Goal: Task Accomplishment & Management: Complete application form

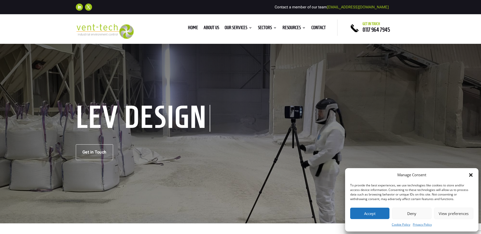
click at [470, 174] on icon "Close dialog" at bounding box center [471, 175] width 4 height 4
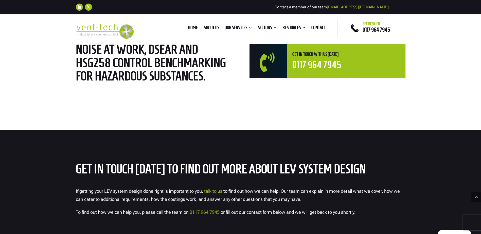
scroll to position [1368, 0]
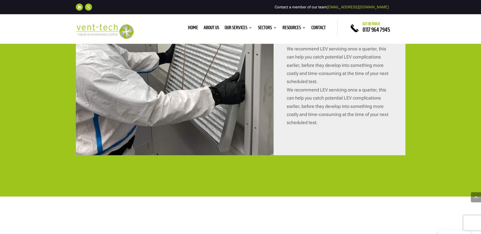
scroll to position [1064, 0]
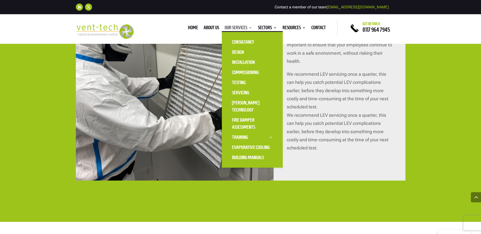
click at [242, 28] on link "Our Services" at bounding box center [238, 29] width 28 height 6
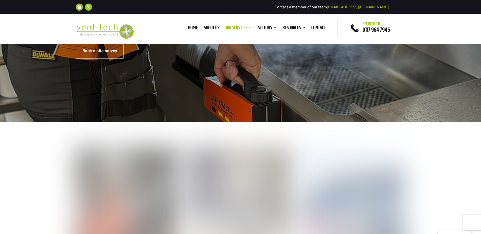
scroll to position [51, 0]
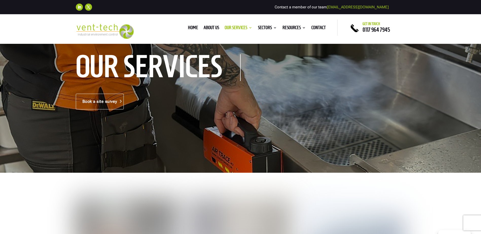
click at [97, 103] on link "Book a site survey" at bounding box center [100, 102] width 48 height 16
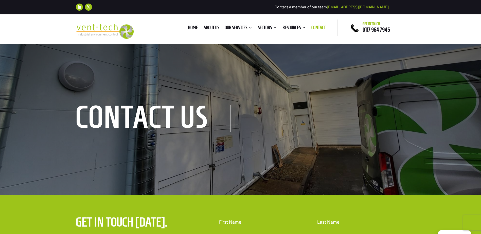
scroll to position [101, 0]
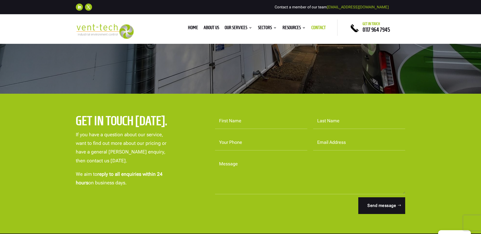
click at [231, 121] on input "First Name" at bounding box center [261, 121] width 92 height 16
drag, startPoint x: 214, startPoint y: 212, endPoint x: 213, endPoint y: 208, distance: 3.9
click at [214, 211] on form "First Name Last Name Your Phone Email Address Message Send message" at bounding box center [307, 163] width 196 height 101
click at [242, 170] on textarea "Message" at bounding box center [310, 175] width 190 height 38
click at [250, 178] on textarea "Message" at bounding box center [310, 175] width 190 height 38
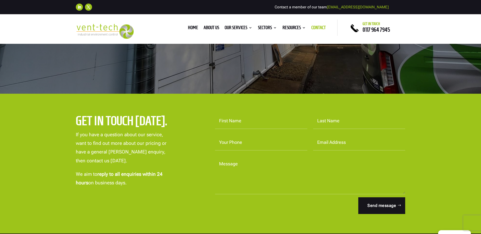
click at [248, 170] on textarea "Message" at bounding box center [310, 175] width 190 height 38
click at [237, 122] on input "First Name" at bounding box center [261, 121] width 92 height 16
type input "Alan"
type input "Hume"
type input "07534852181"
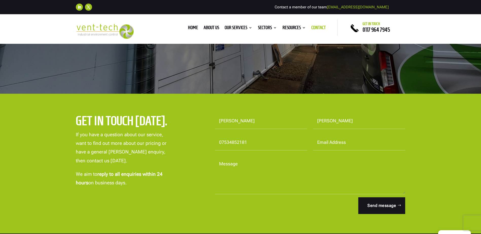
type input "ach@oakham.rutland.sch.uk"
click at [262, 188] on textarea "Message" at bounding box center [310, 175] width 190 height 38
type textarea "i"
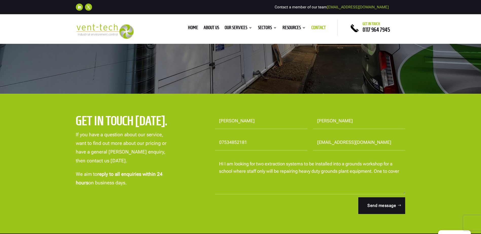
click at [245, 184] on textarea "Hi I am looking for two extraction systems to be installed into a grounds works…" at bounding box center [310, 175] width 190 height 38
drag, startPoint x: 375, startPoint y: 172, endPoint x: 406, endPoint y: 170, distance: 31.5
click at [406, 170] on div "Get in touch today. If you have a question about our service, want to find out …" at bounding box center [240, 164] width 481 height 140
click at [419, 128] on div "Get in touch today. If you have a question about our service, want to find out …" at bounding box center [240, 164] width 481 height 140
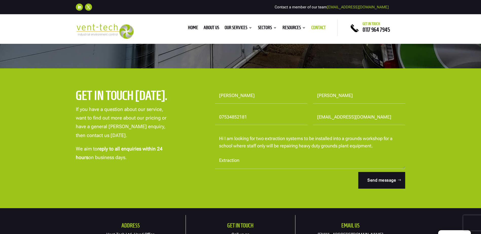
click at [255, 162] on textarea "Hi I am looking for two extraction systems to be installed into a grounds works…" at bounding box center [310, 150] width 190 height 38
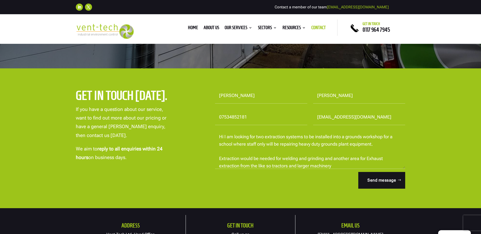
click at [267, 166] on textarea "Hi I am looking for two extraction systems to be installed into a grounds works…" at bounding box center [310, 150] width 190 height 38
click at [27, 86] on div "Get in touch today. If you have a question about our service, want to find out …" at bounding box center [240, 138] width 481 height 140
click at [28, 85] on div "Get in touch today. If you have a question about our service, want to find out …" at bounding box center [240, 138] width 481 height 140
click at [336, 164] on textarea "Hi I am looking for two extraction systems to be installed into a grounds works…" at bounding box center [310, 150] width 190 height 38
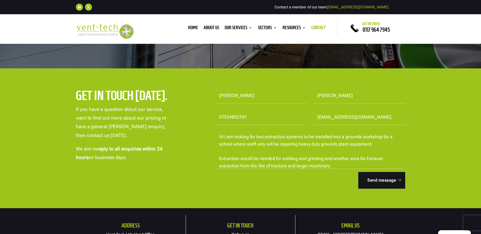
click at [337, 167] on textarea "Hi I am looking for two extraction systems to be installed into a grounds works…" at bounding box center [310, 150] width 190 height 38
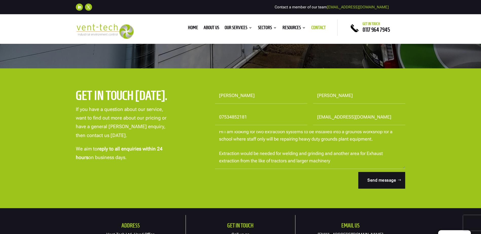
scroll to position [16, 0]
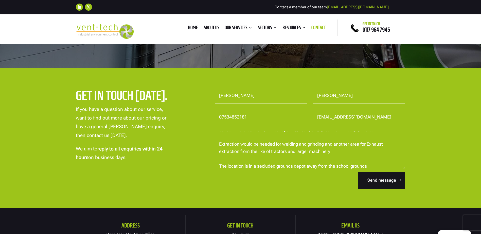
click at [378, 165] on textarea "Hi I am looking for two extraction systems to be installed into a grounds works…" at bounding box center [310, 150] width 190 height 38
click at [351, 167] on textarea "Hi I am looking for two extraction systems to be installed into a grounds works…" at bounding box center [310, 150] width 190 height 38
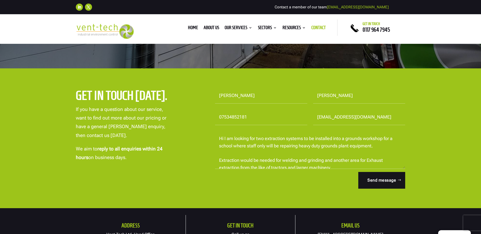
click at [257, 137] on textarea "Hi I am looking for two extraction systems to be installed into a grounds works…" at bounding box center [310, 150] width 190 height 38
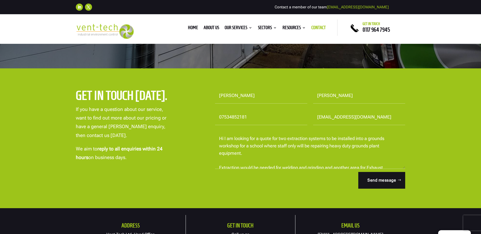
type textarea "Hi I am looking for a quote for two extraction systems to be installed into a g…"
drag, startPoint x: 249, startPoint y: 118, endPoint x: 198, endPoint y: 116, distance: 51.7
click at [198, 116] on div "Get in touch today. If you have a question about our service, want to find out …" at bounding box center [240, 138] width 329 height 115
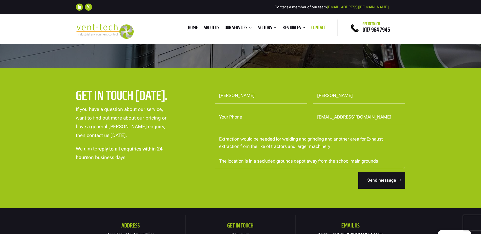
scroll to position [177, 0]
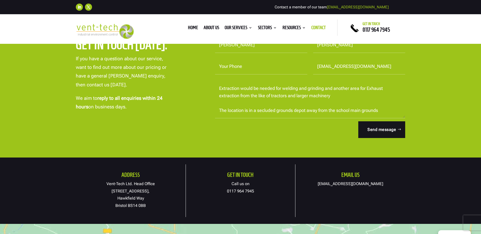
click at [387, 108] on textarea "Hi I am looking for a quote for two extraction systems to be installed into a g…" at bounding box center [310, 99] width 190 height 38
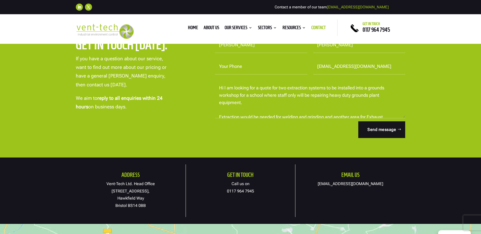
scroll to position [101, 0]
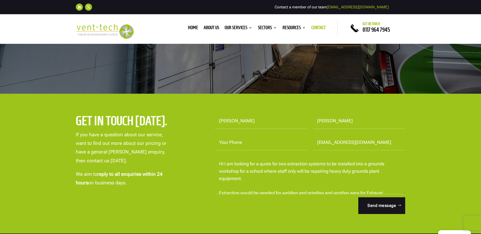
click at [242, 143] on input "Your Phone" at bounding box center [261, 143] width 92 height 16
paste input "07483 408255"
type input "07483 408255"
drag, startPoint x: 173, startPoint y: 183, endPoint x: 207, endPoint y: 184, distance: 34.0
click at [173, 183] on div "Get in touch today. If you have a question about our service, want to find out …" at bounding box center [136, 150] width 121 height 74
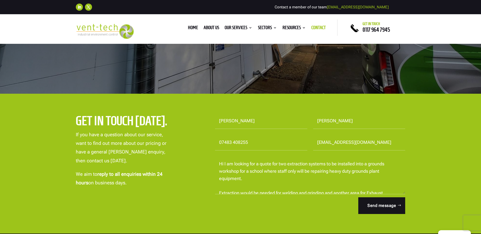
click at [311, 182] on textarea "Hi I am looking for a quote for two extraction systems to be installed into a g…" at bounding box center [310, 175] width 190 height 38
click at [363, 123] on input "Hume" at bounding box center [359, 121] width 92 height 16
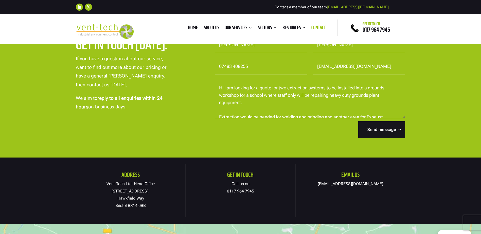
drag, startPoint x: 332, startPoint y: 146, endPoint x: 327, endPoint y: 135, distance: 12.5
click at [332, 146] on div "Get in touch today. If you have a question about our service, want to find out …" at bounding box center [240, 88] width 481 height 140
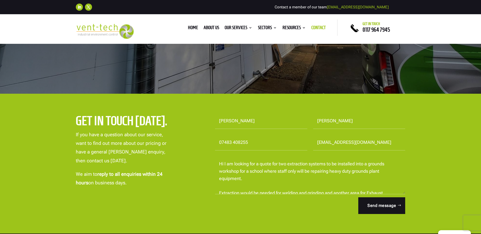
click at [249, 125] on input "Alan" at bounding box center [261, 121] width 92 height 16
drag, startPoint x: 210, startPoint y: 142, endPoint x: 217, endPoint y: 142, distance: 7.4
click at [215, 142] on p "Your Phone 07483 408255" at bounding box center [258, 143] width 98 height 16
click at [223, 142] on input "07483 408255" at bounding box center [261, 143] width 92 height 16
click at [257, 141] on input "07483 408255" at bounding box center [261, 143] width 92 height 16
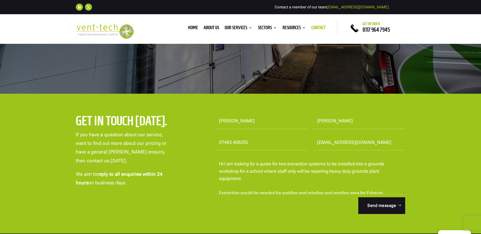
drag, startPoint x: 442, startPoint y: 150, endPoint x: 442, endPoint y: 147, distance: 2.5
click at [442, 149] on div "Get in touch today. If you have a question about our service, want to find out …" at bounding box center [240, 164] width 481 height 140
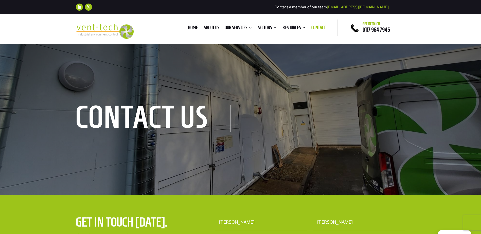
scroll to position [152, 0]
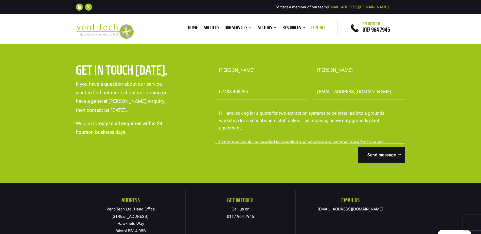
click at [249, 119] on textarea "Hi I am looking for a quote for two extraction systems to be installed into a g…" at bounding box center [310, 125] width 190 height 38
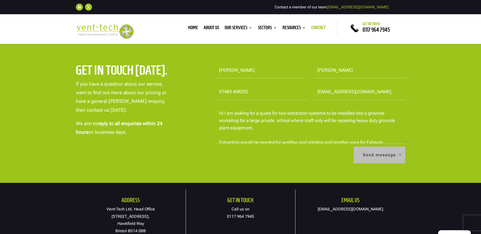
type textarea "Hi I am looking for a quote for two extraction systems to be installed into a g…"
click at [381, 155] on button "Send message" at bounding box center [378, 155] width 51 height 17
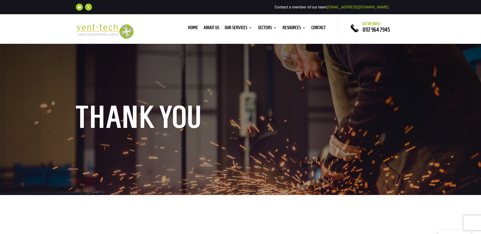
click at [83, 25] on img at bounding box center [105, 31] width 58 height 15
